Goal: Task Accomplishment & Management: Use online tool/utility

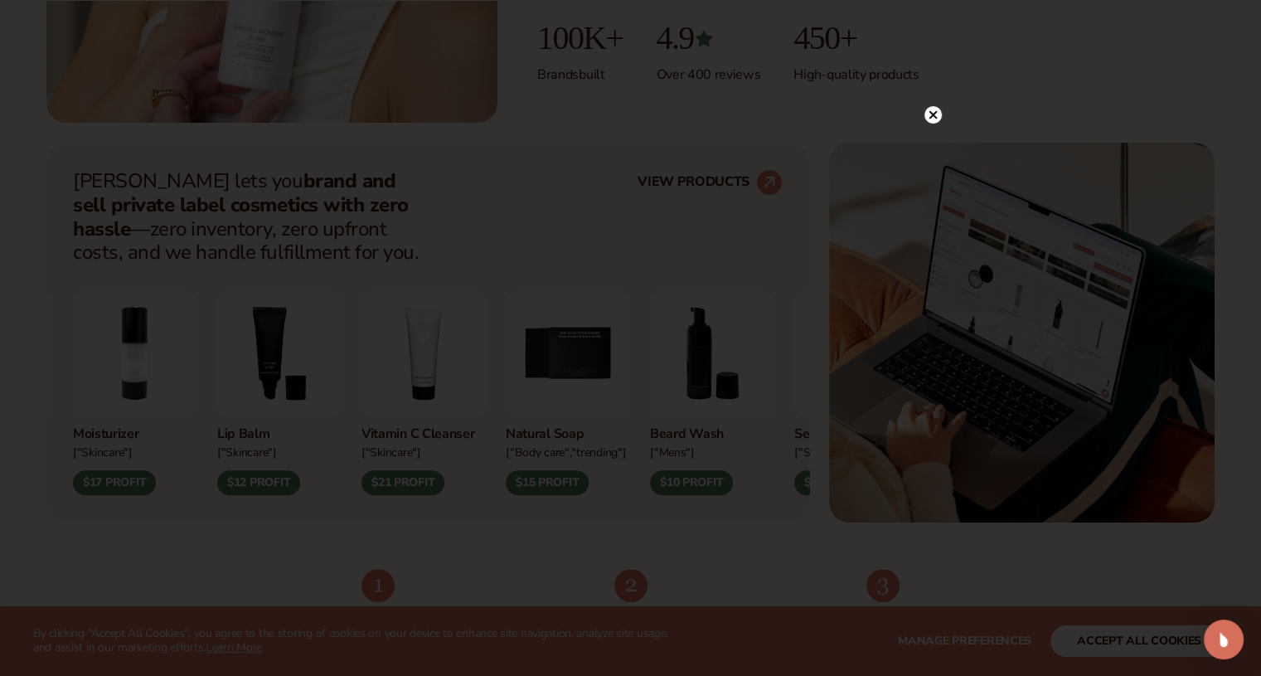
scroll to position [560, 0]
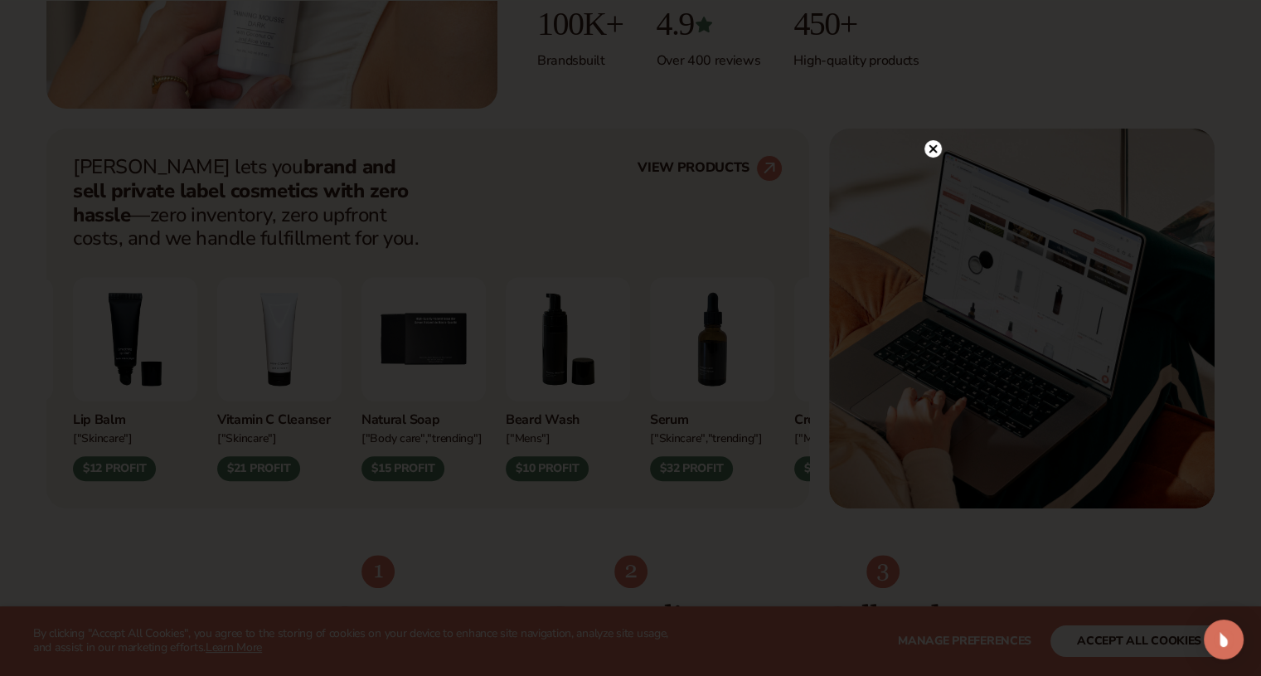
click at [932, 149] on icon at bounding box center [932, 149] width 8 height 8
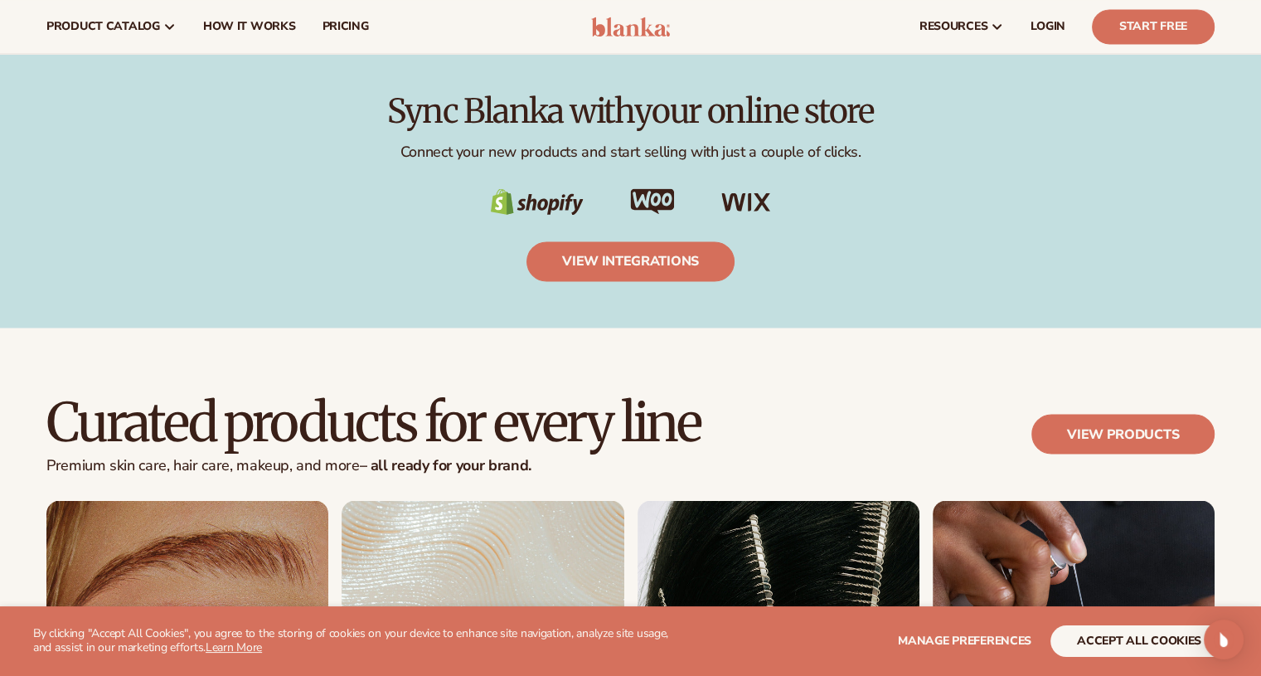
scroll to position [2779, 0]
click at [676, 249] on link "view integrations" at bounding box center [630, 261] width 208 height 40
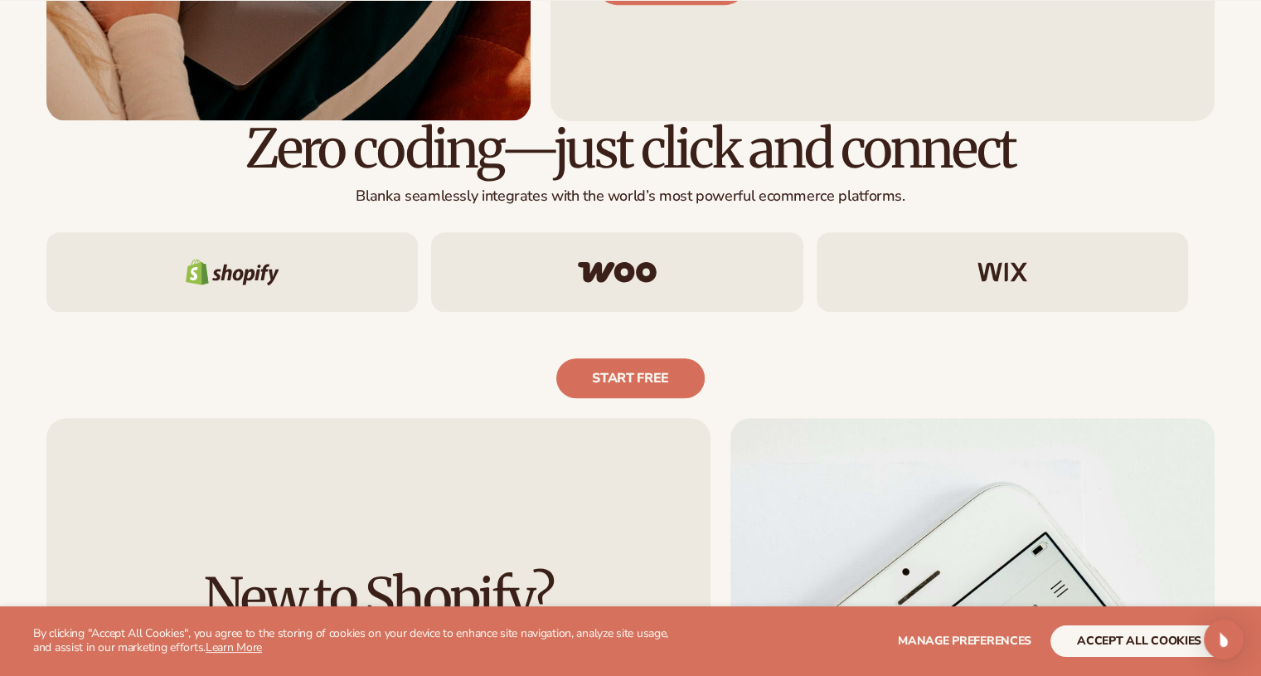
scroll to position [892, 0]
click at [988, 269] on img at bounding box center [1002, 271] width 50 height 20
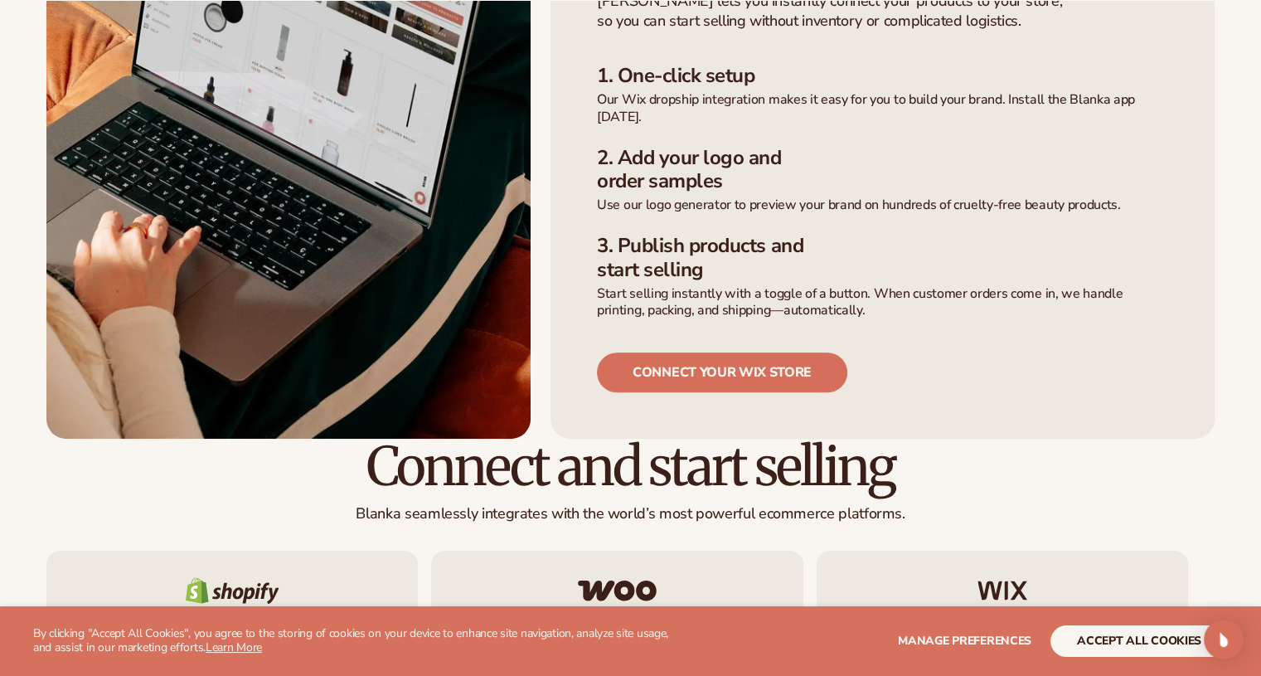
scroll to position [642, 0]
click at [735, 352] on link "connect your wix store" at bounding box center [722, 372] width 250 height 40
